Goal: Information Seeking & Learning: Learn about a topic

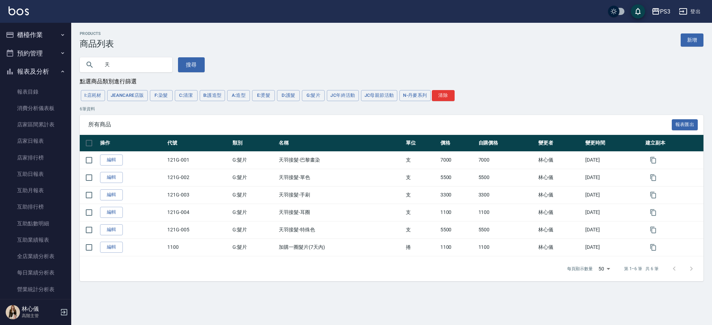
click at [51, 37] on button "櫃檯作業" at bounding box center [35, 35] width 65 height 19
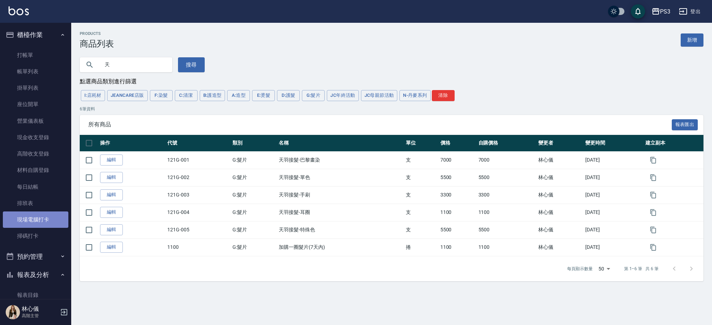
click at [37, 222] on link "現場電腦打卡" at bounding box center [35, 219] width 65 height 16
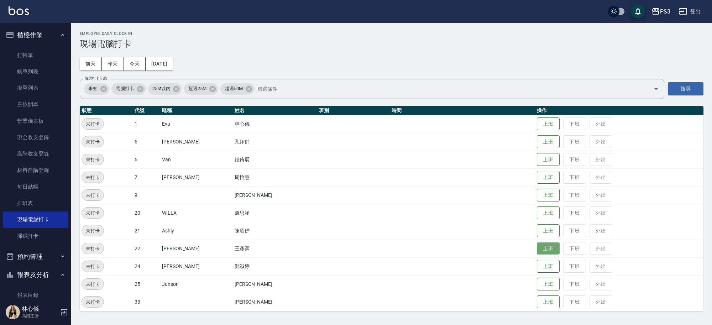
click at [537, 247] on button "上班" at bounding box center [548, 248] width 23 height 12
click at [233, 231] on td "陳欣妤" at bounding box center [275, 231] width 84 height 18
click at [233, 232] on td "陳欣妤" at bounding box center [275, 231] width 84 height 18
click at [233, 233] on td "陳欣妤" at bounding box center [275, 231] width 84 height 18
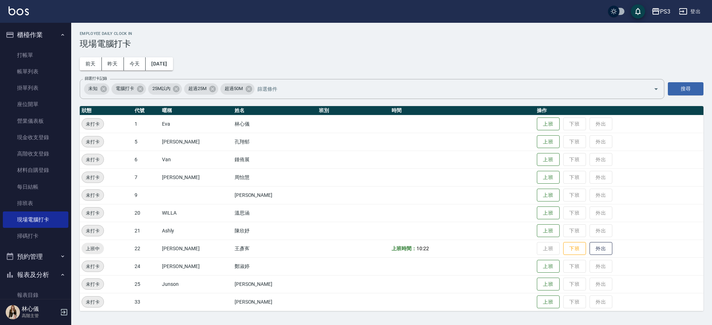
click at [233, 233] on td "陳欣妤" at bounding box center [275, 231] width 84 height 18
click at [209, 235] on td "Ashly" at bounding box center [196, 231] width 73 height 18
click at [537, 227] on button "上班" at bounding box center [548, 231] width 23 height 12
click at [537, 193] on button "上班" at bounding box center [548, 195] width 23 height 12
click at [537, 122] on button "上班" at bounding box center [548, 124] width 23 height 12
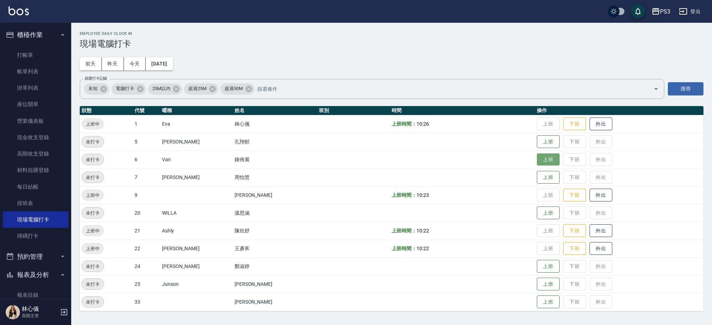
click at [537, 160] on button "上班" at bounding box center [548, 159] width 23 height 12
click at [537, 283] on button "上班" at bounding box center [548, 284] width 23 height 12
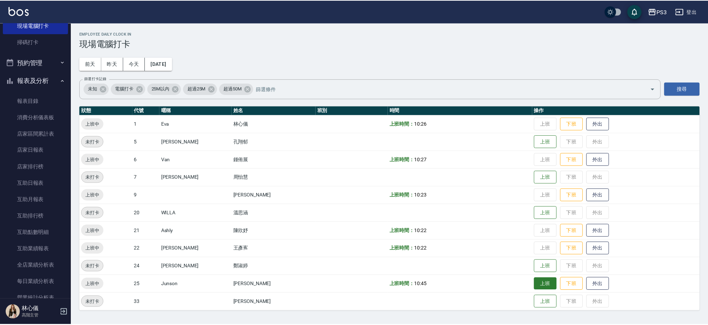
scroll to position [194, 0]
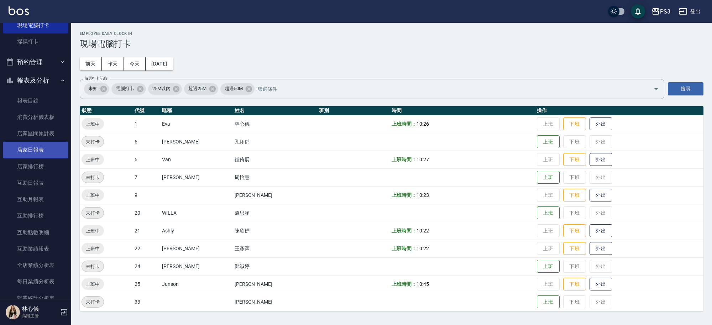
click at [43, 151] on link "店家日報表" at bounding box center [35, 150] width 65 height 16
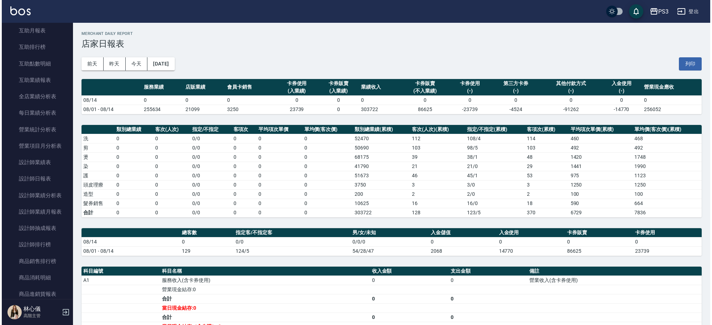
scroll to position [403, 0]
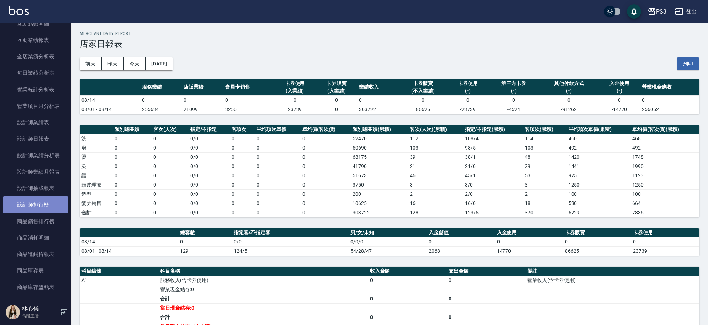
click at [49, 203] on link "設計師排行榜" at bounding box center [35, 204] width 65 height 16
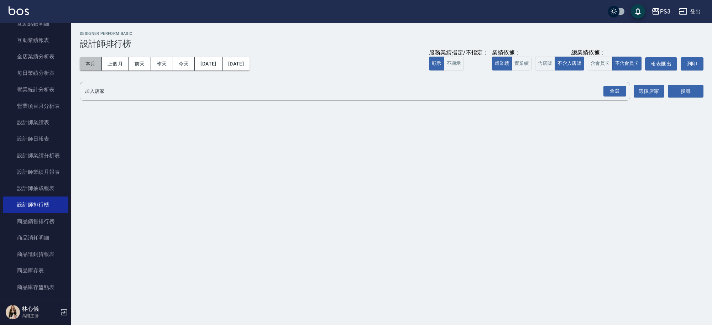
drag, startPoint x: 89, startPoint y: 65, endPoint x: 531, endPoint y: 40, distance: 442.3
click at [86, 66] on button "本月" at bounding box center [91, 63] width 22 height 13
click at [613, 93] on div "全選" at bounding box center [614, 91] width 23 height 11
click at [684, 88] on button "搜尋" at bounding box center [686, 91] width 36 height 13
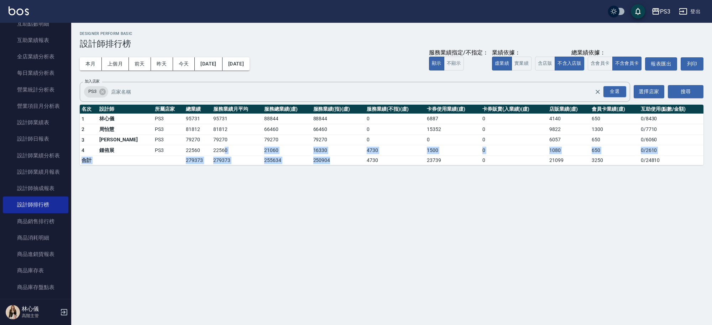
drag, startPoint x: 199, startPoint y: 150, endPoint x: 342, endPoint y: 158, distance: 143.2
click at [342, 158] on tbody "1 林心儀 PS3 95731 95731 88844 88844 0 6887 0 4140 650 0 / 8430 2 周怡慧 PS3 81812 81…" at bounding box center [391, 139] width 623 height 51
click at [359, 243] on div "PS3 2025-08-01 - 2025-08-31 設計師排行榜 列印時間： 2025-08-14-11:00 Designer Perform Basi…" at bounding box center [356, 162] width 712 height 325
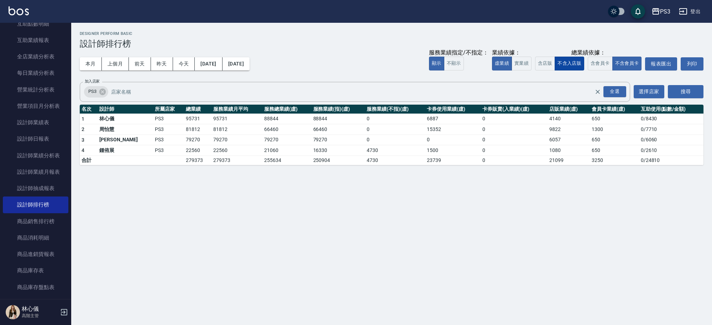
drag, startPoint x: 547, startPoint y: 65, endPoint x: 573, endPoint y: 69, distance: 26.7
click at [552, 65] on button "含店販" at bounding box center [545, 64] width 20 height 14
click at [598, 62] on button "含會員卡" at bounding box center [599, 64] width 25 height 14
drag, startPoint x: 573, startPoint y: 63, endPoint x: 589, endPoint y: 65, distance: 16.6
click at [573, 63] on button "不含入店販" at bounding box center [569, 64] width 30 height 14
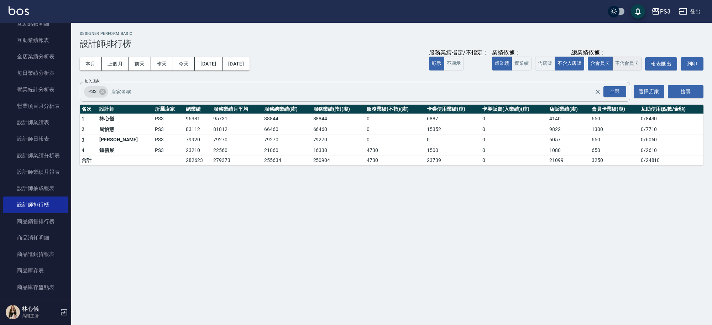
click at [628, 61] on button "不含會員卡" at bounding box center [627, 64] width 30 height 14
click at [528, 65] on button "實業績" at bounding box center [521, 64] width 20 height 14
click at [485, 47] on h3 "設計師排行榜" at bounding box center [391, 44] width 623 height 10
click at [493, 61] on button "虛業績" at bounding box center [502, 64] width 20 height 14
click at [522, 62] on button "實業績" at bounding box center [521, 64] width 20 height 14
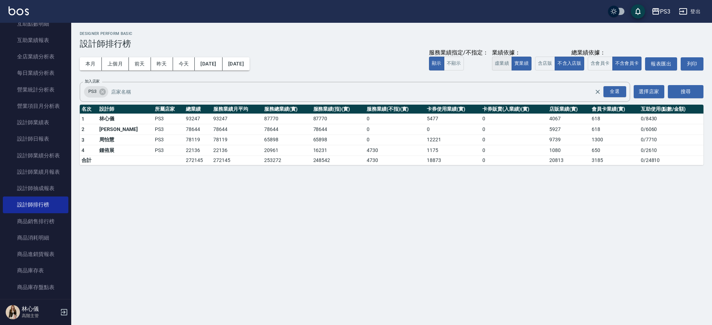
click at [504, 62] on button "虛業績" at bounding box center [502, 64] width 20 height 14
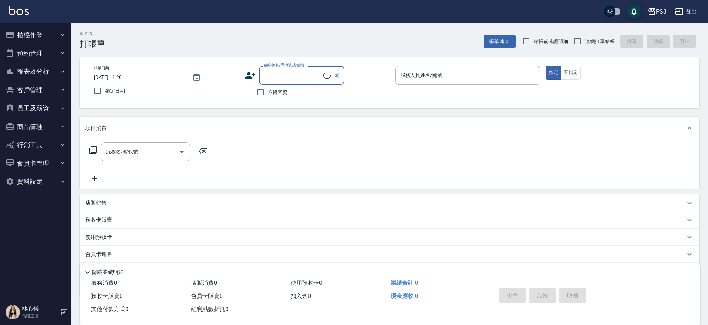
click at [46, 70] on button "報表及分析" at bounding box center [35, 71] width 65 height 19
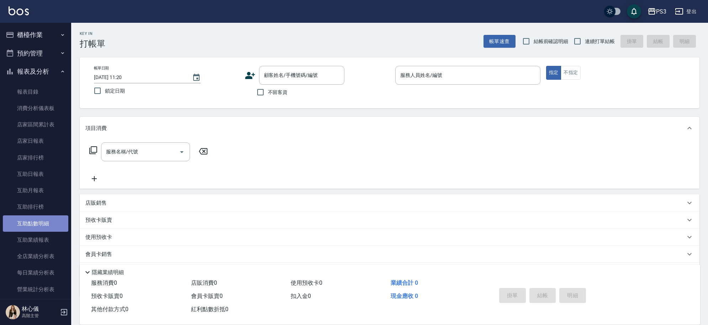
click at [37, 225] on link "互助點數明細" at bounding box center [35, 223] width 65 height 16
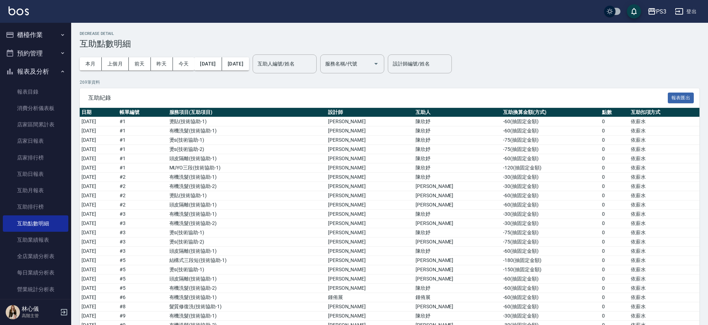
click at [319, 78] on div "本月 上個月 [DATE] [DATE] [DATE] [DATE] [DATE] 互助人編號/姓名 互助人編號/姓名 服務名稱/代號 服務名稱/代號" at bounding box center [232, 64] width 305 height 30
click at [313, 68] on input "互助人編號/姓名" at bounding box center [285, 64] width 58 height 12
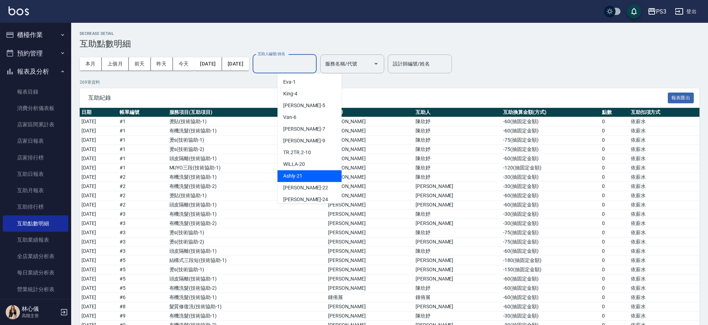
click at [322, 173] on div "Ashly -21" at bounding box center [310, 176] width 64 height 12
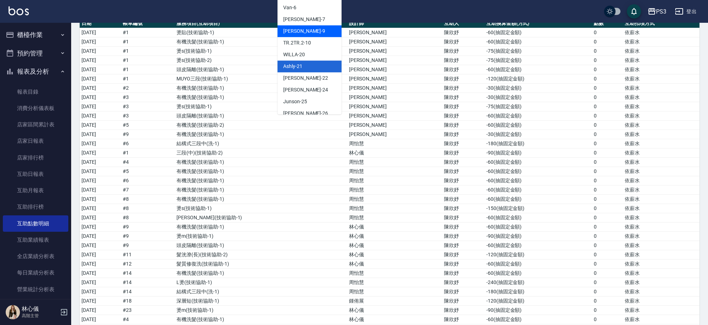
scroll to position [42, 0]
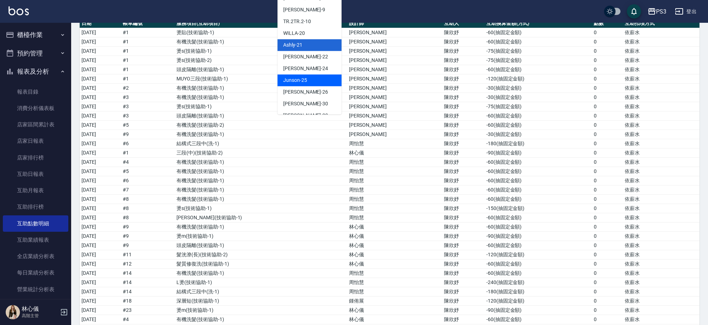
click at [305, 77] on span "Junson -25" at bounding box center [295, 80] width 24 height 7
type input "Junson-25"
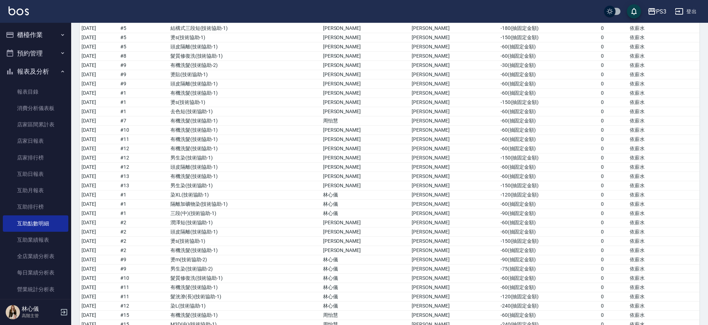
scroll to position [0, 0]
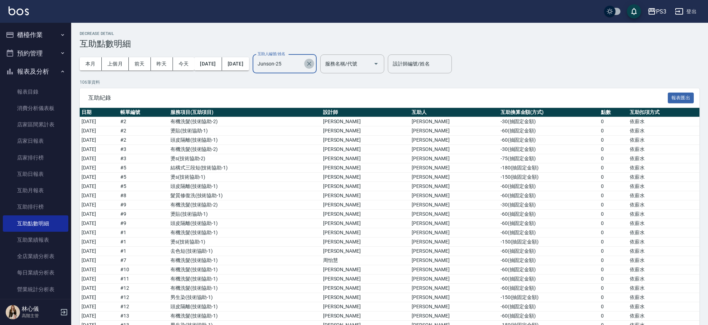
click at [313, 63] on icon "Clear" at bounding box center [309, 63] width 7 height 7
